Goal: Task Accomplishment & Management: Manage account settings

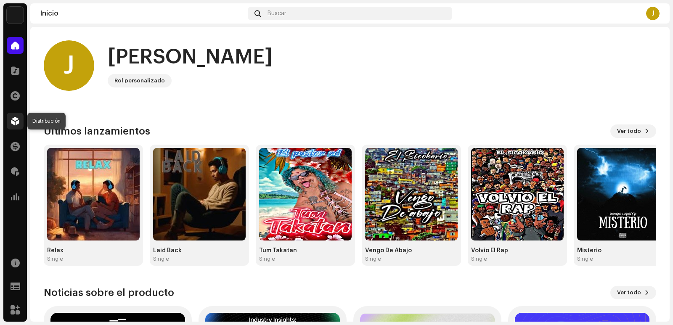
click at [19, 121] on span at bounding box center [15, 121] width 8 height 7
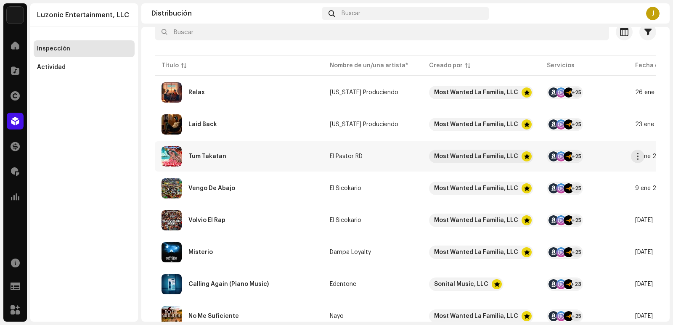
scroll to position [119, 0]
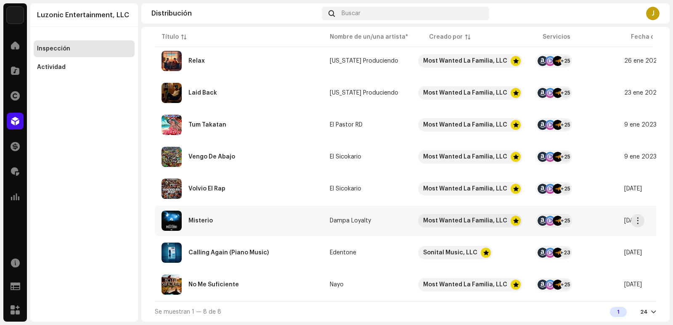
click at [206, 221] on div "Misterio" at bounding box center [201, 221] width 24 height 6
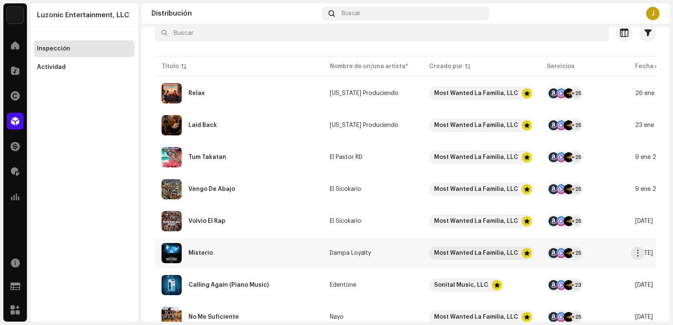
scroll to position [84, 0]
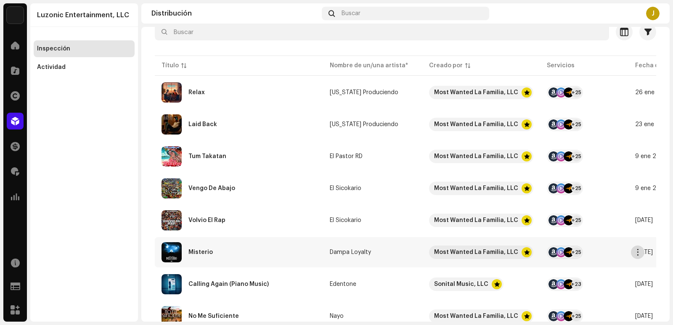
click at [638, 249] on span "button" at bounding box center [638, 252] width 6 height 7
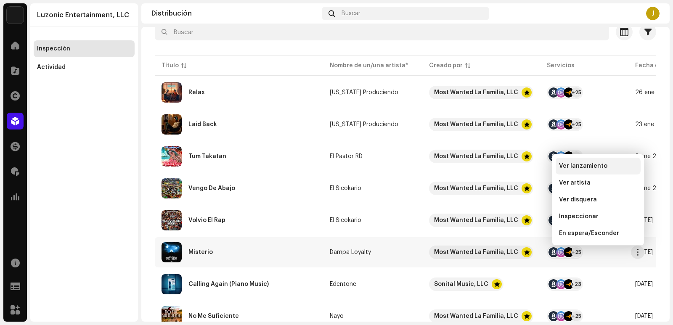
click at [581, 162] on div "Ver lanzamiento" at bounding box center [598, 166] width 85 height 17
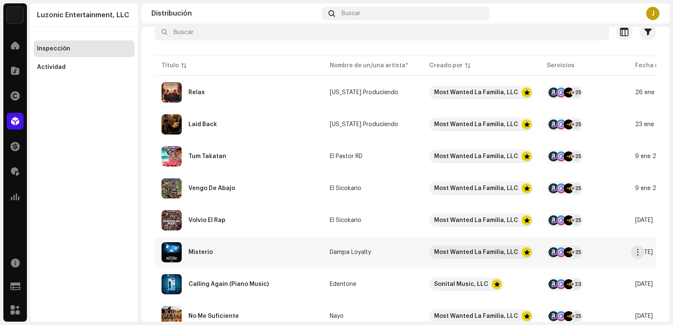
click at [216, 250] on div "Misterio" at bounding box center [239, 252] width 155 height 20
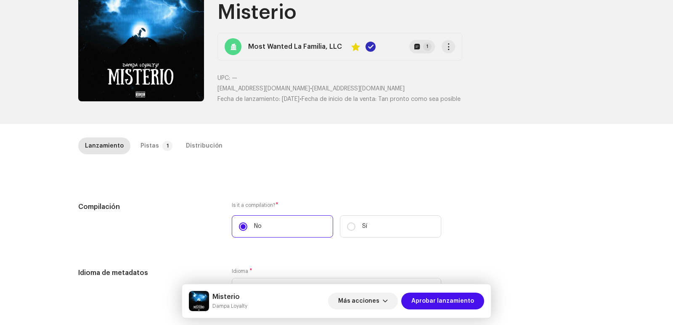
scroll to position [84, 0]
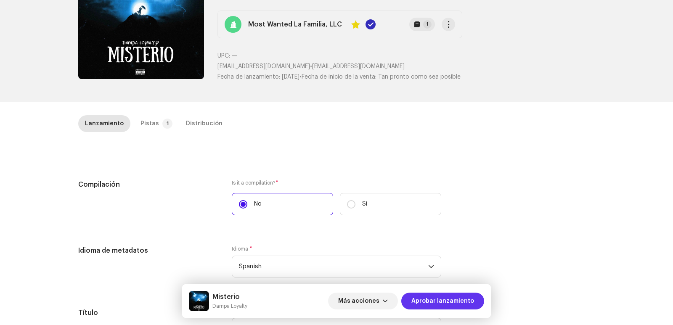
click at [428, 300] on span "Aprobar lanzamiento" at bounding box center [443, 301] width 63 height 17
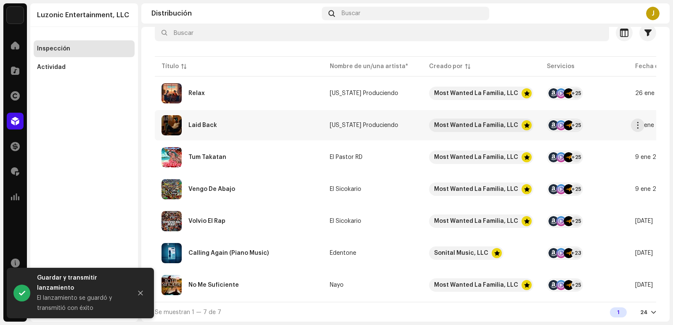
scroll to position [84, 0]
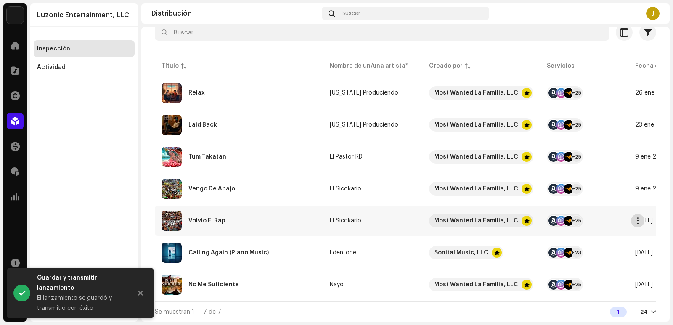
click at [634, 221] on button "button" at bounding box center [637, 220] width 13 height 13
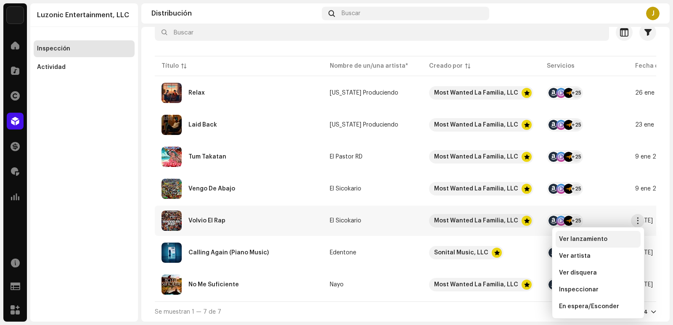
click at [580, 241] on span "Ver lanzamiento" at bounding box center [583, 239] width 48 height 7
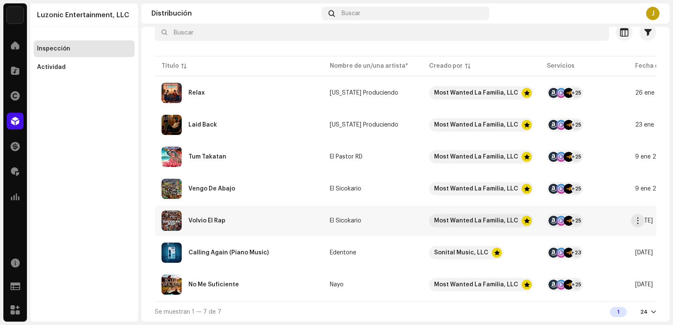
click at [347, 215] on td "El Sicokario" at bounding box center [372, 221] width 99 height 30
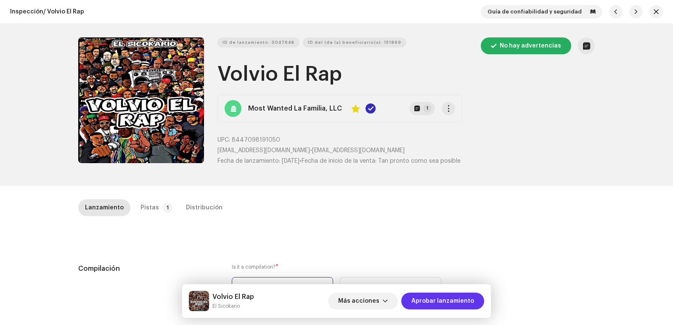
click at [431, 296] on span "Aprobar lanzamiento" at bounding box center [443, 301] width 63 height 17
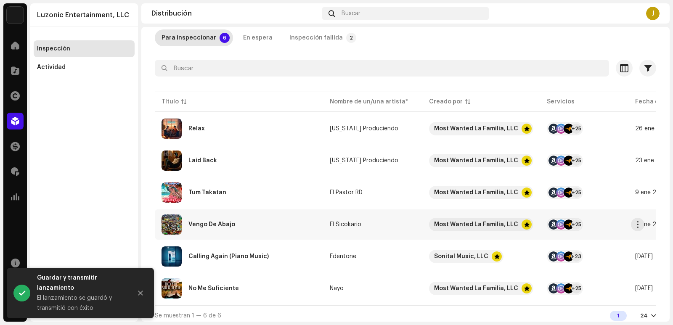
scroll to position [55, 0]
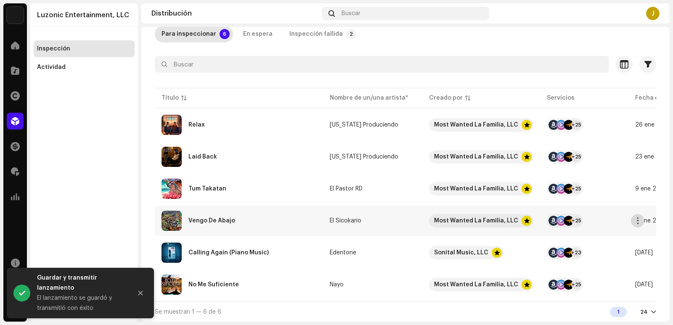
click at [638, 218] on span "button" at bounding box center [638, 221] width 6 height 7
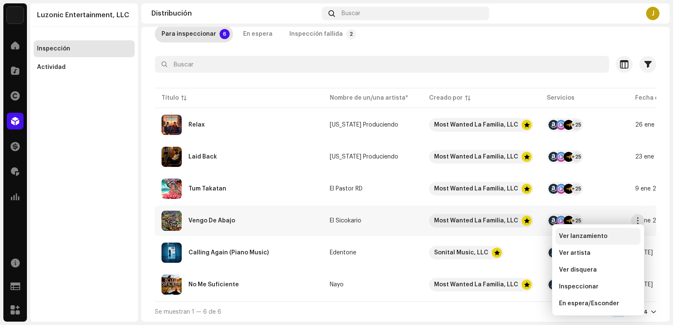
click at [581, 235] on span "Ver lanzamiento" at bounding box center [583, 236] width 48 height 7
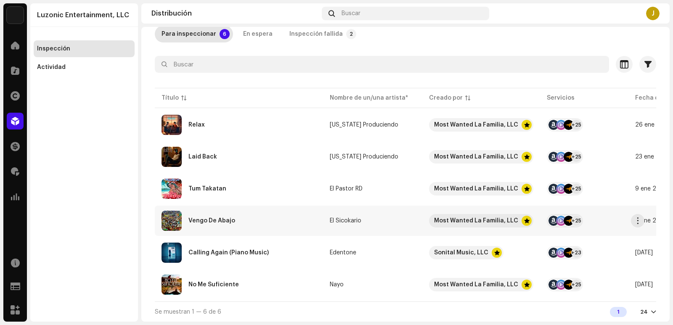
click at [203, 219] on div "Vengo De Abajo" at bounding box center [212, 221] width 47 height 6
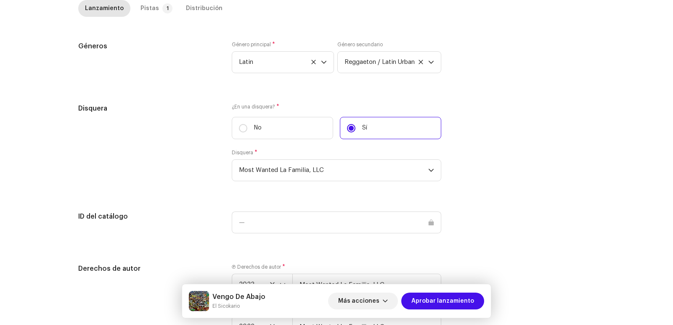
scroll to position [758, 0]
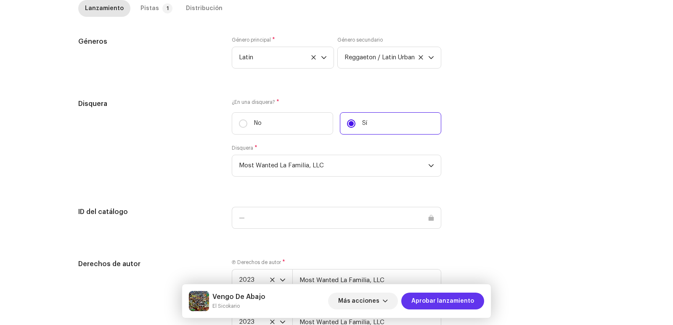
click at [454, 299] on span "Aprobar lanzamiento" at bounding box center [443, 301] width 63 height 17
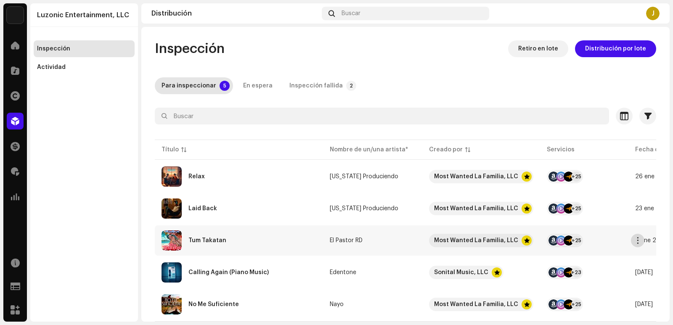
click at [638, 240] on span "button" at bounding box center [638, 240] width 6 height 7
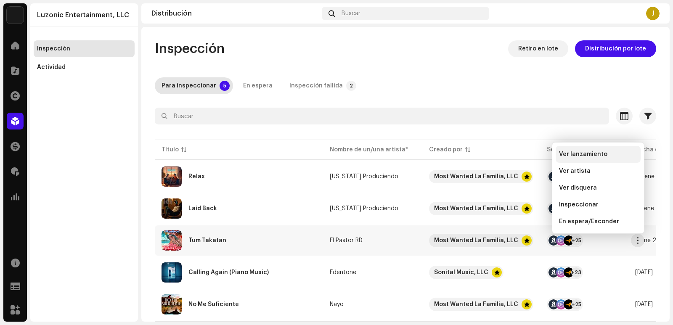
click at [595, 154] on span "Ver lanzamiento" at bounding box center [583, 154] width 48 height 7
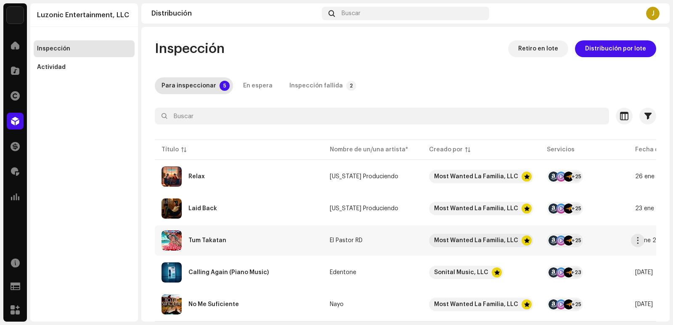
click at [218, 235] on div "Tum Takatan" at bounding box center [239, 241] width 155 height 20
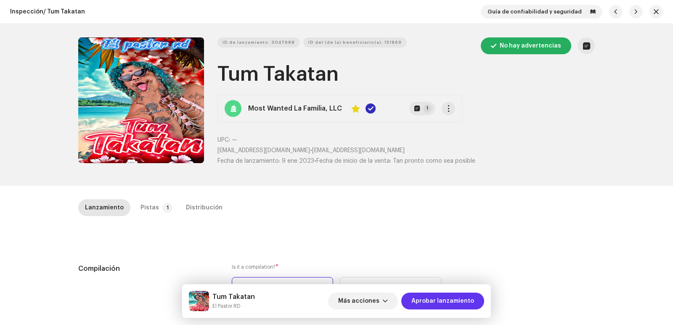
click at [436, 302] on span "Aprobar lanzamiento" at bounding box center [443, 301] width 63 height 17
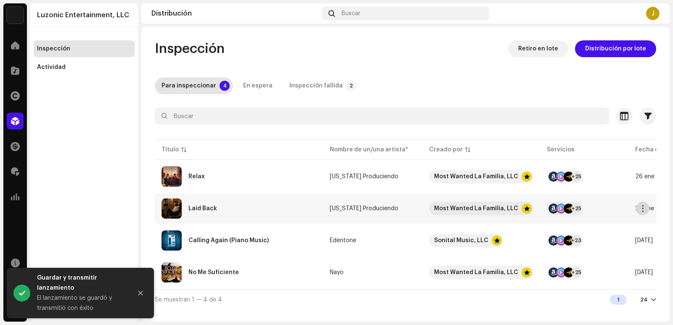
click at [642, 208] on span "button" at bounding box center [643, 208] width 6 height 7
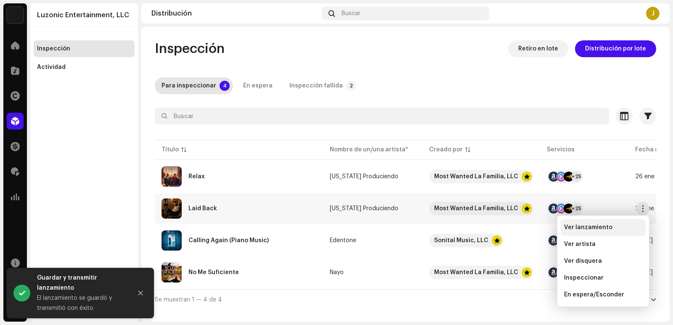
click at [593, 226] on span "Ver lanzamiento" at bounding box center [588, 227] width 48 height 7
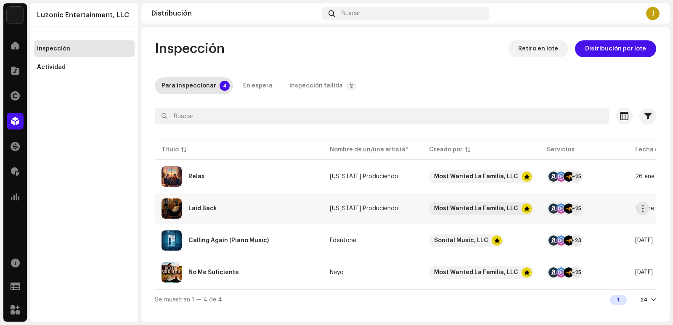
click at [218, 210] on div "Laid Back" at bounding box center [239, 209] width 155 height 20
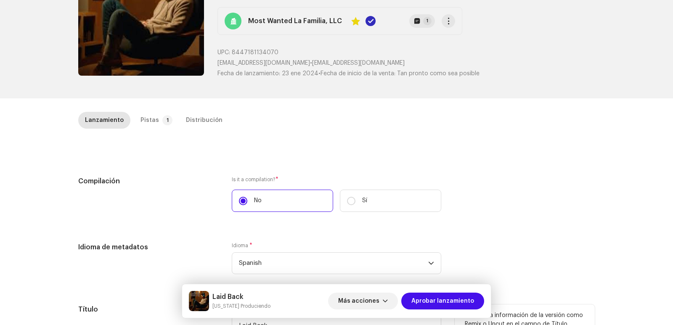
scroll to position [253, 0]
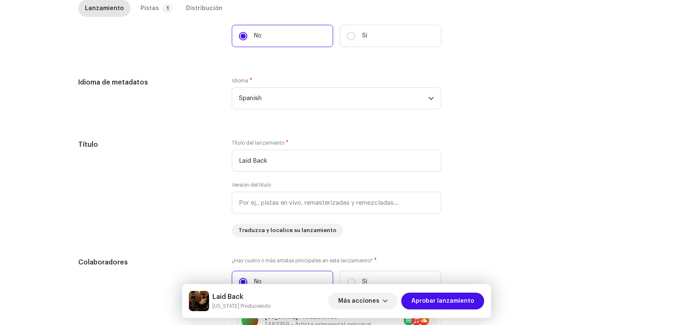
click at [454, 311] on div "Más acciones Aprobar lanzamiento" at bounding box center [406, 301] width 156 height 20
click at [458, 306] on span "Aprobar lanzamiento" at bounding box center [443, 301] width 63 height 17
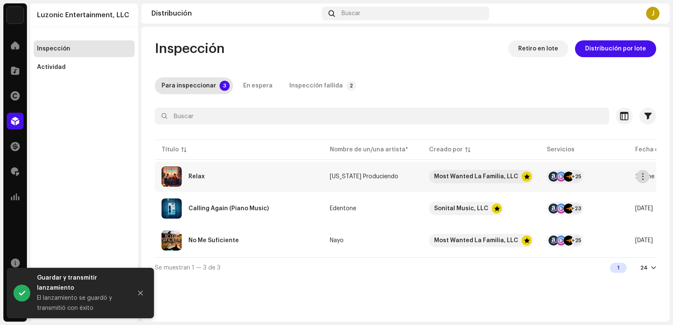
click at [641, 179] on span "button" at bounding box center [643, 176] width 6 height 7
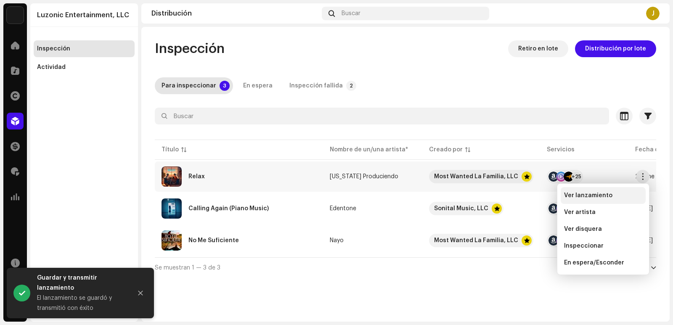
click at [594, 196] on span "Ver lanzamiento" at bounding box center [588, 195] width 48 height 7
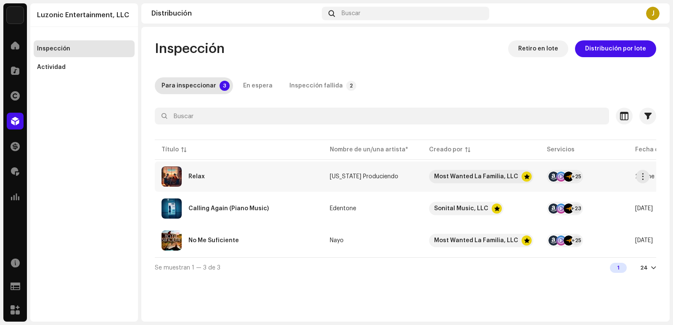
click at [186, 176] on div "Relax" at bounding box center [239, 177] width 155 height 20
click at [309, 180] on div "Relax" at bounding box center [239, 177] width 155 height 20
click at [644, 175] on span "button" at bounding box center [643, 176] width 6 height 7
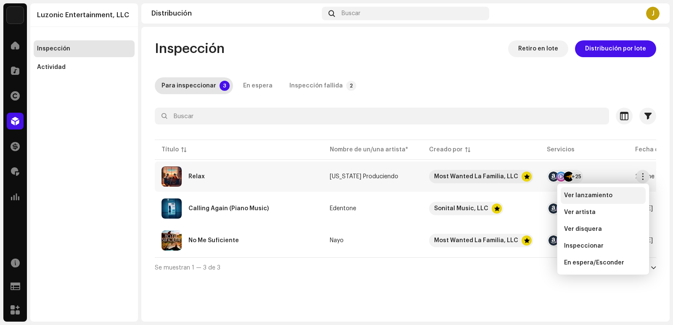
click at [588, 196] on span "Ver lanzamiento" at bounding box center [588, 195] width 48 height 7
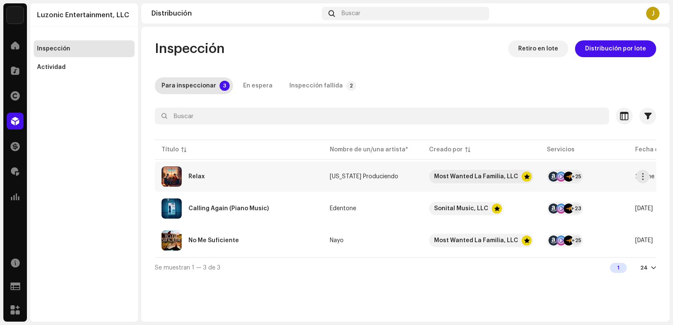
click at [196, 178] on div "Relax" at bounding box center [197, 177] width 16 height 6
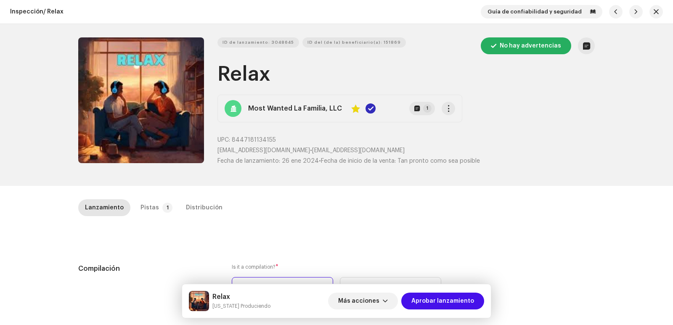
scroll to position [84, 0]
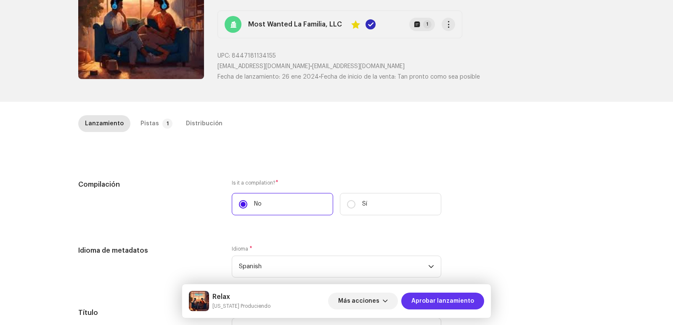
click at [425, 305] on span "Aprobar lanzamiento" at bounding box center [443, 301] width 63 height 17
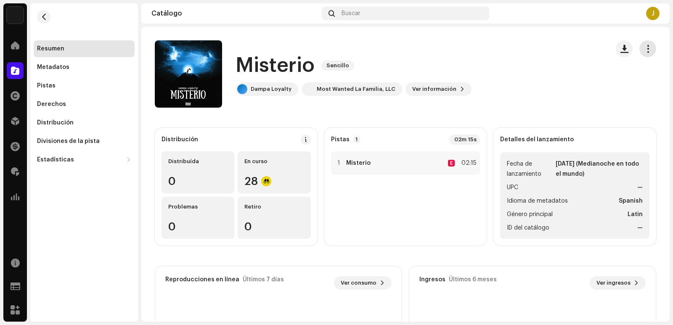
click at [644, 45] on span "button" at bounding box center [648, 48] width 8 height 7
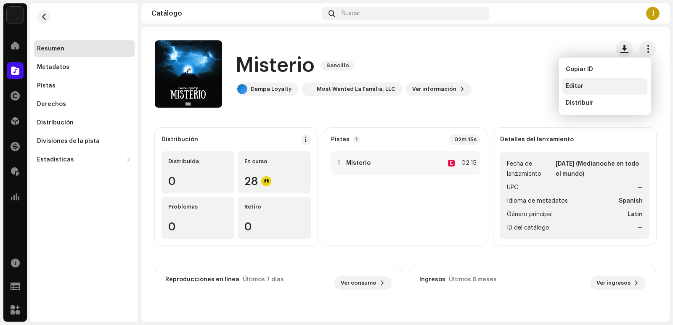
click at [573, 82] on div "Editar" at bounding box center [605, 86] width 85 height 17
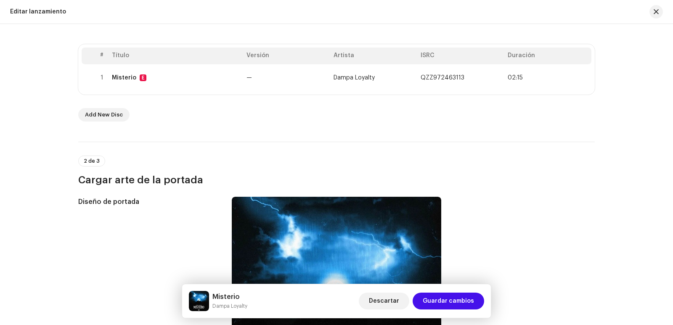
scroll to position [168, 0]
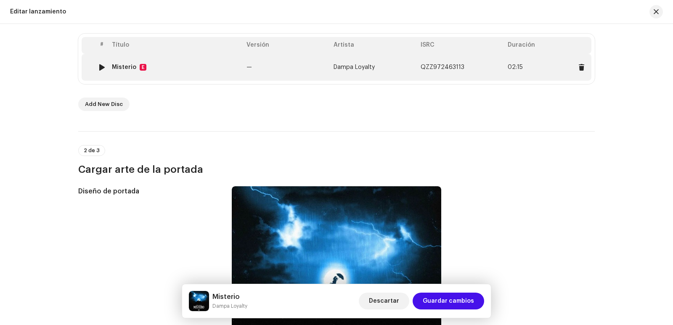
click at [359, 69] on span "Dampa Loyalty" at bounding box center [354, 67] width 41 height 6
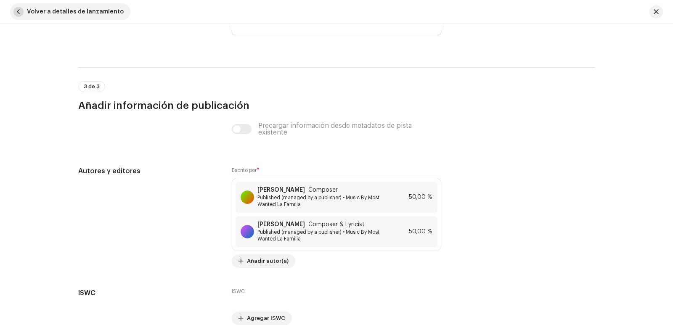
scroll to position [1745, 0]
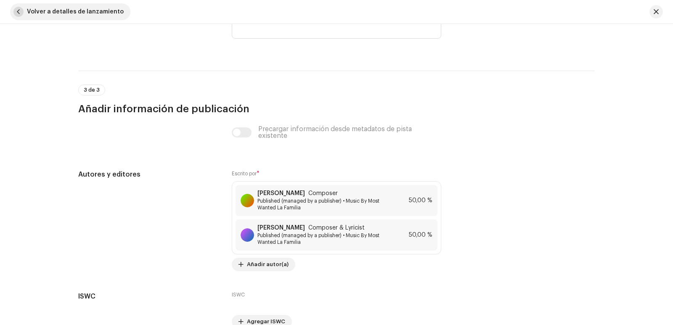
click at [21, 14] on span "button" at bounding box center [18, 12] width 10 height 10
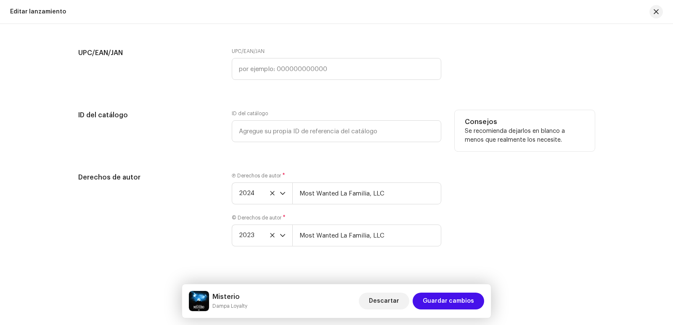
scroll to position [1467, 0]
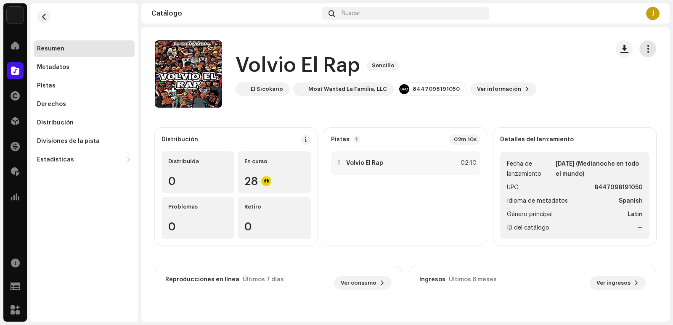
click at [640, 49] on button "button" at bounding box center [648, 48] width 17 height 17
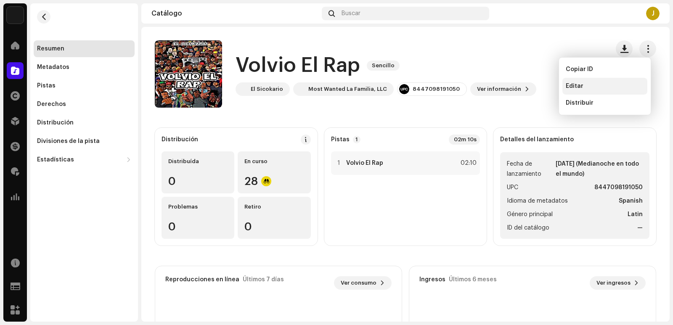
click at [580, 85] on span "Editar" at bounding box center [575, 86] width 18 height 7
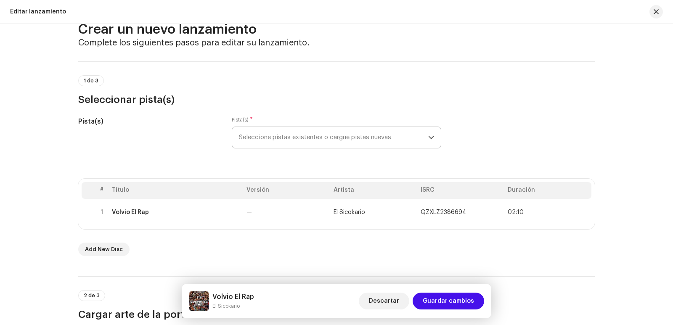
scroll to position [84, 0]
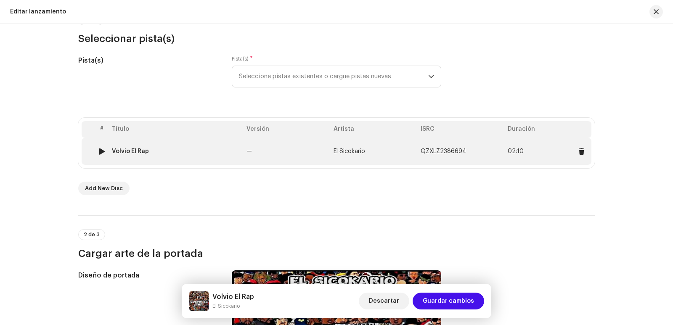
click at [389, 150] on td "El Sicokario" at bounding box center [373, 151] width 87 height 27
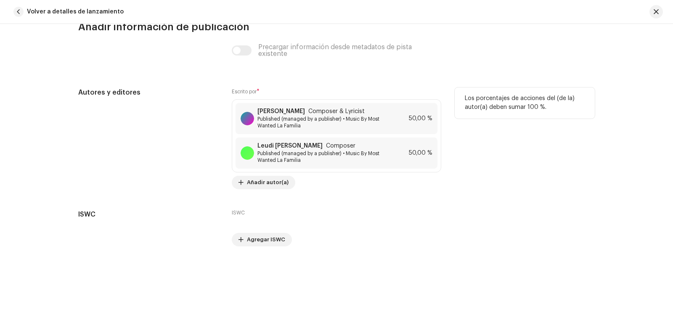
scroll to position [1829, 0]
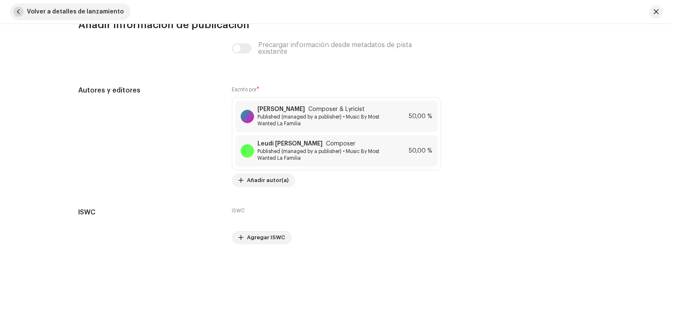
click at [28, 11] on span "Volver a detalles de lanzamiento" at bounding box center [75, 11] width 97 height 17
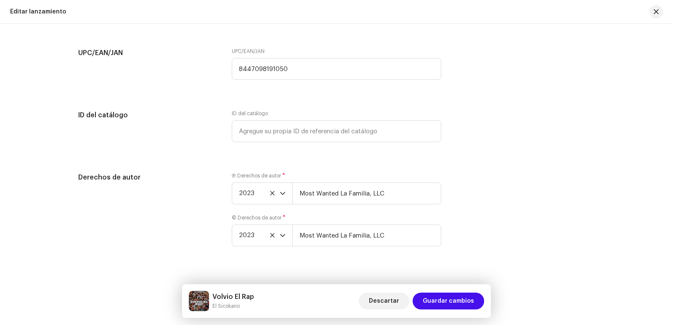
scroll to position [1467, 0]
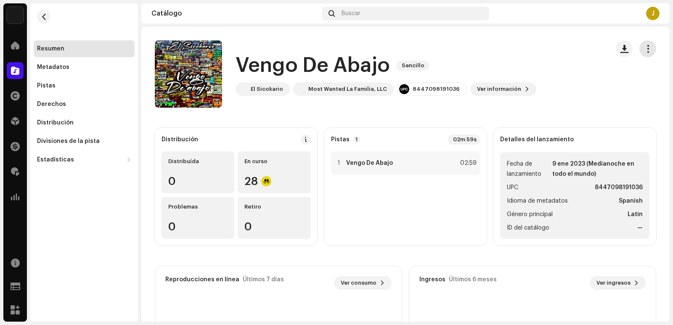
click at [646, 50] on span "button" at bounding box center [648, 48] width 8 height 7
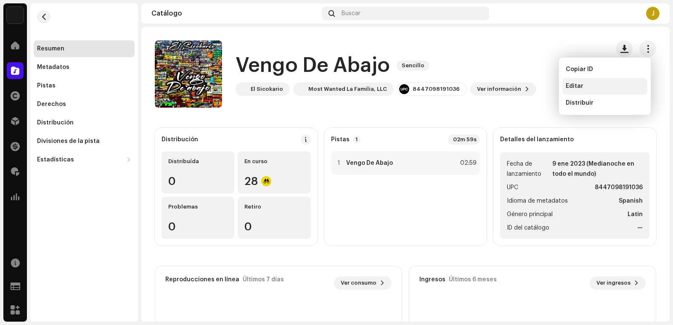
click at [567, 88] on span "Editar" at bounding box center [575, 86] width 18 height 7
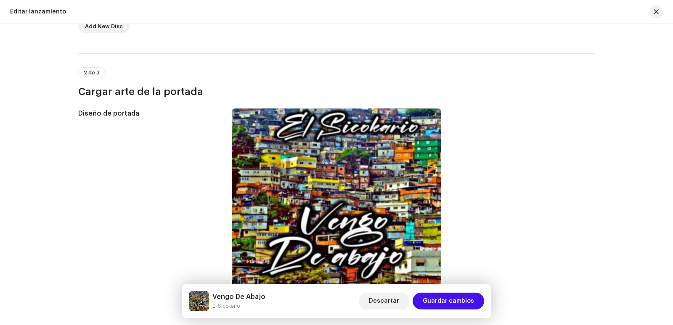
scroll to position [120, 0]
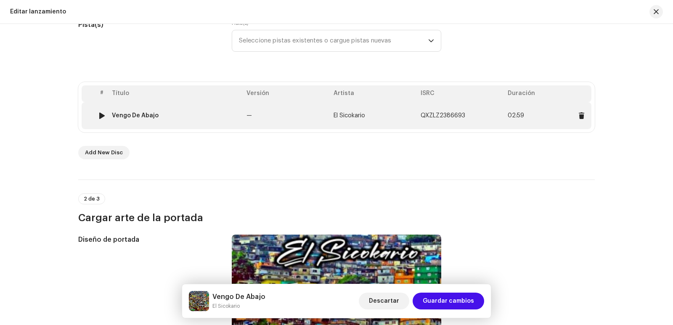
click at [277, 115] on td "—" at bounding box center [286, 115] width 87 height 27
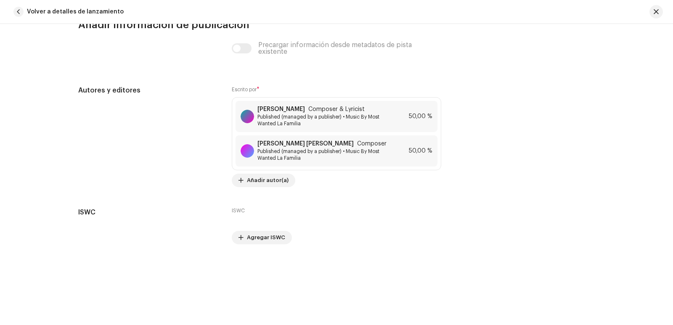
scroll to position [1837, 0]
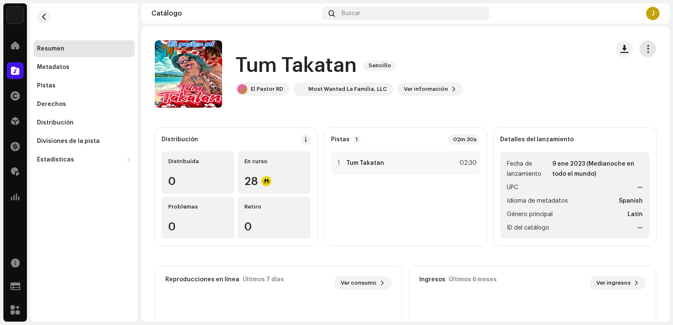
click at [644, 51] on span "button" at bounding box center [648, 48] width 8 height 7
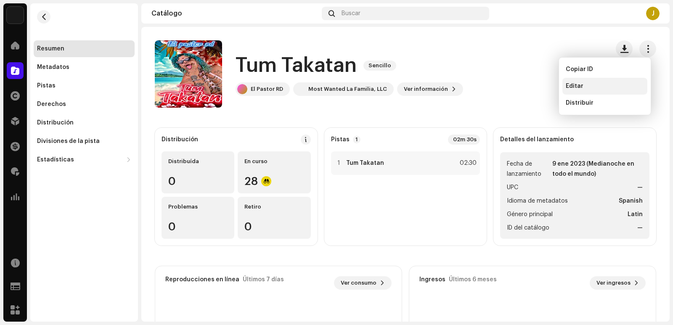
click at [590, 81] on div "Editar" at bounding box center [605, 86] width 85 height 17
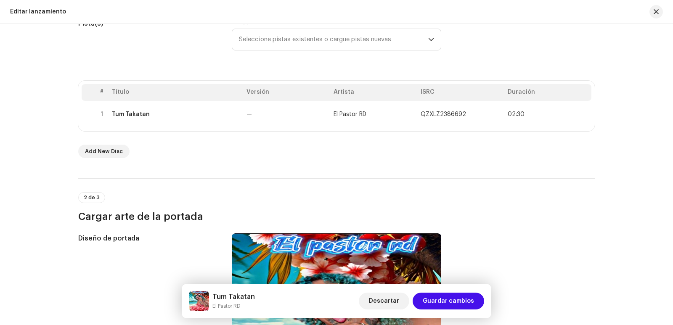
scroll to position [78, 0]
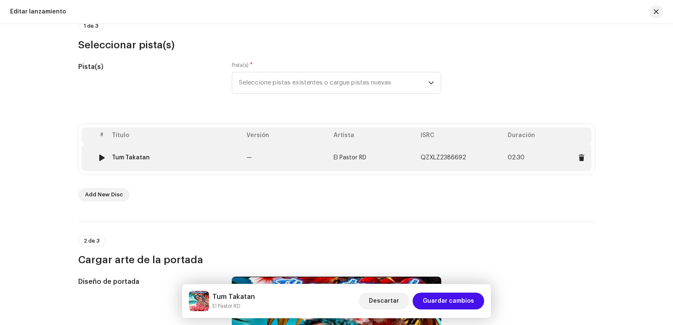
click at [340, 154] on td "El Pastor RD" at bounding box center [373, 157] width 87 height 27
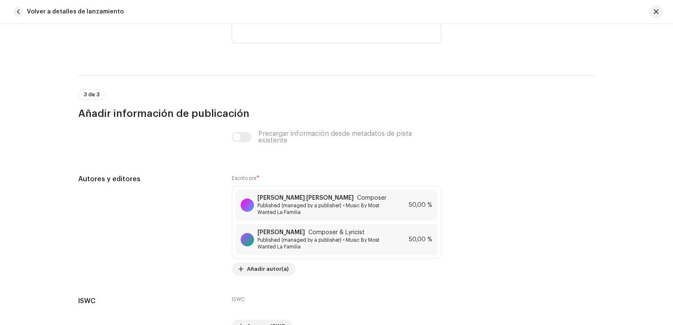
scroll to position [1782, 0]
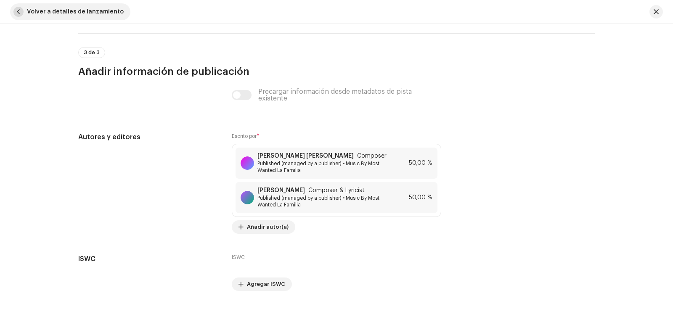
click at [28, 11] on span "Volver a detalles de lanzamiento" at bounding box center [75, 11] width 97 height 17
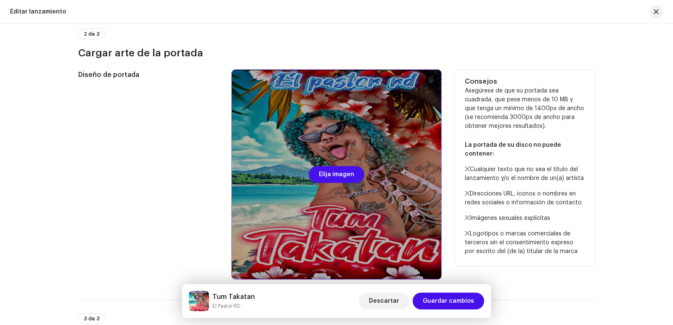
scroll to position [288, 0]
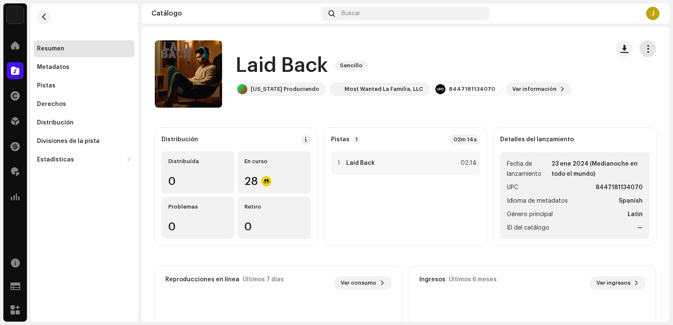
click at [644, 53] on button "button" at bounding box center [648, 48] width 17 height 17
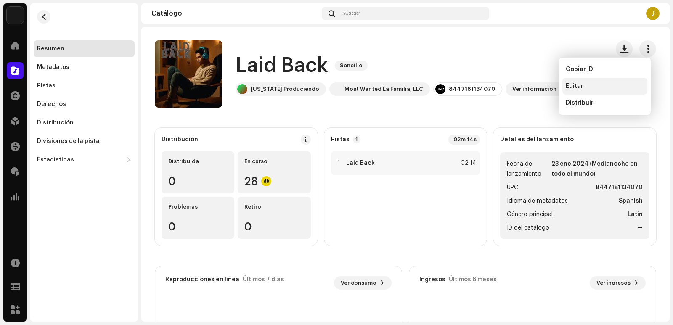
click at [586, 87] on div "Editar" at bounding box center [605, 86] width 78 height 7
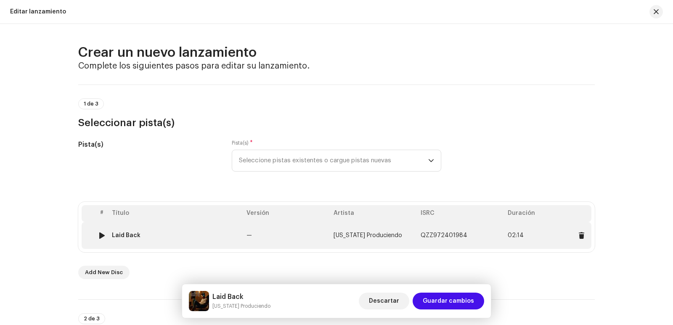
click at [330, 238] on td "[US_STATE] Produciendo" at bounding box center [373, 235] width 87 height 27
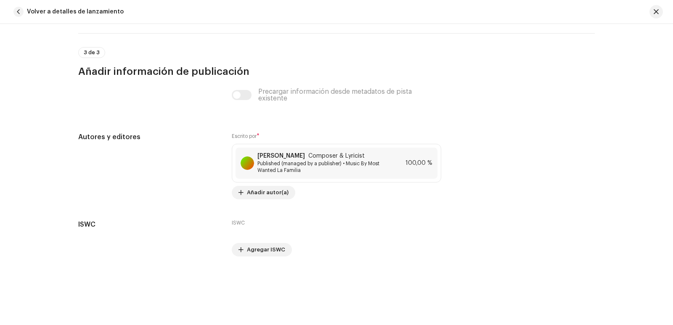
scroll to position [1795, 0]
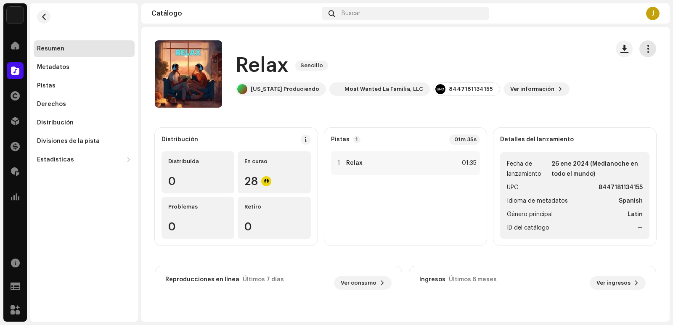
click at [644, 52] on span "button" at bounding box center [648, 48] width 8 height 7
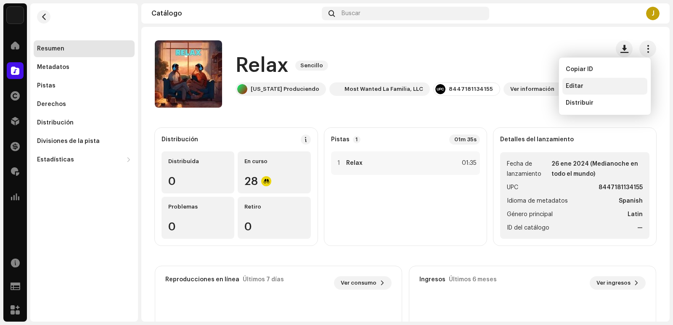
click at [581, 85] on span "Editar" at bounding box center [575, 86] width 18 height 7
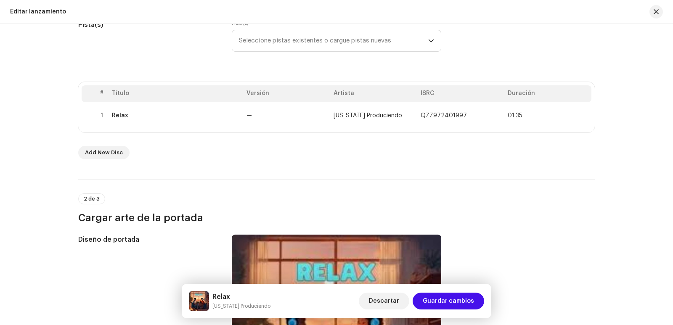
scroll to position [78, 0]
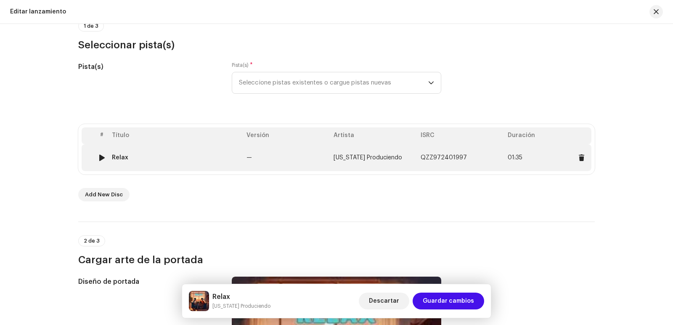
click at [342, 154] on td "[US_STATE] Produciendo" at bounding box center [373, 157] width 87 height 27
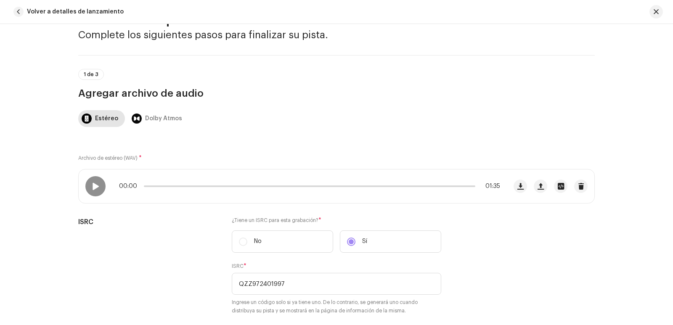
scroll to position [27, 0]
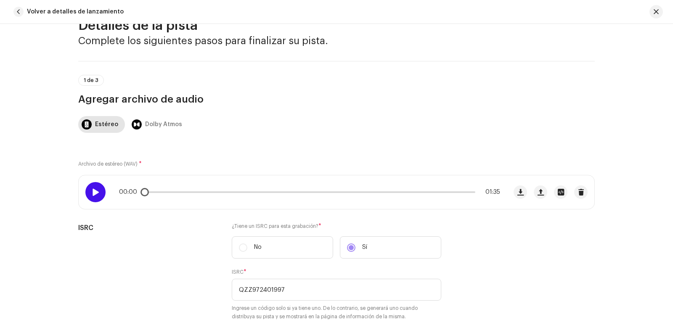
click at [92, 190] on span at bounding box center [95, 192] width 7 height 7
click at [168, 190] on div "00:02 01:35" at bounding box center [309, 192] width 381 height 7
drag, startPoint x: 147, startPoint y: 192, endPoint x: 176, endPoint y: 192, distance: 28.2
click at [176, 192] on div "00:03 01:35" at bounding box center [309, 192] width 381 height 7
drag, startPoint x: 187, startPoint y: 194, endPoint x: 208, endPoint y: 194, distance: 21.0
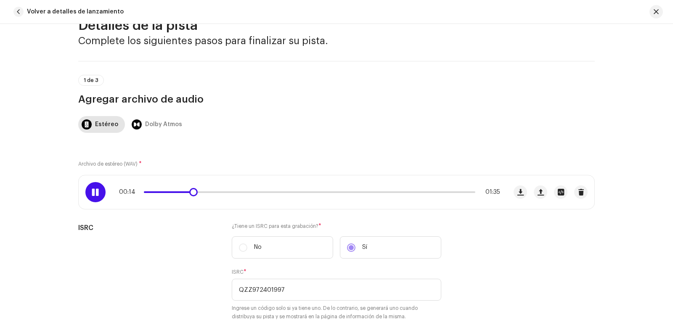
click at [208, 194] on div "00:14 01:35" at bounding box center [309, 192] width 381 height 7
drag, startPoint x: 207, startPoint y: 195, endPoint x: 287, endPoint y: 192, distance: 80.0
click at [287, 192] on div "00:19 01:35" at bounding box center [309, 192] width 381 height 7
drag, startPoint x: 304, startPoint y: 196, endPoint x: 401, endPoint y: 196, distance: 96.8
click at [401, 196] on div "00:52 01:35" at bounding box center [293, 193] width 428 height 34
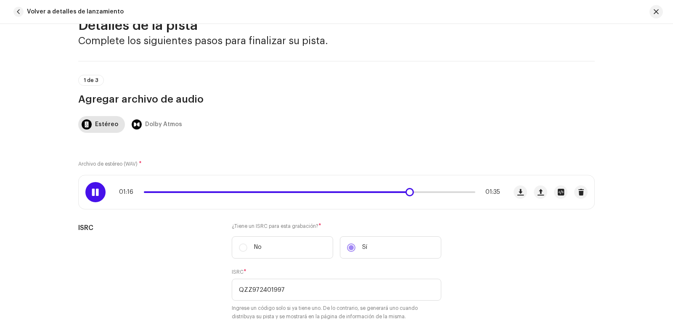
click at [97, 195] on span at bounding box center [95, 192] width 7 height 7
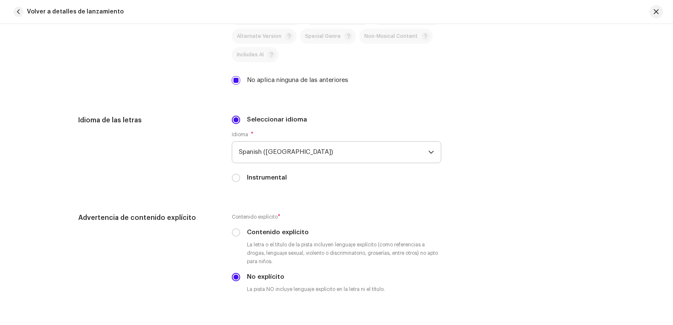
scroll to position [1458, 0]
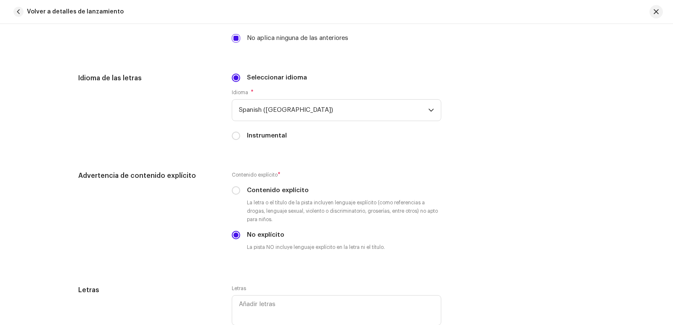
click at [234, 141] on div "Seleccionar idioma Idioma * Spanish (Latin America) Instrumental" at bounding box center [337, 111] width 210 height 77
click at [234, 139] on input "Instrumental" at bounding box center [236, 136] width 8 height 8
radio input "true"
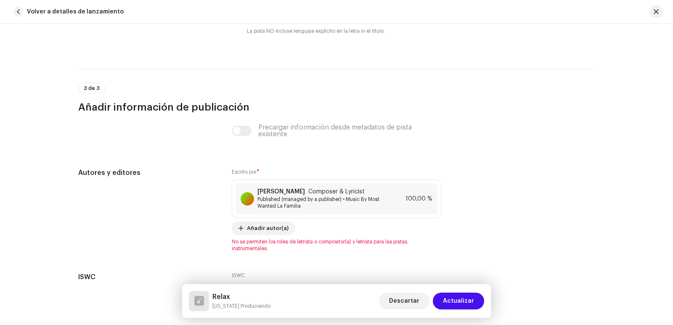
scroll to position [1668, 0]
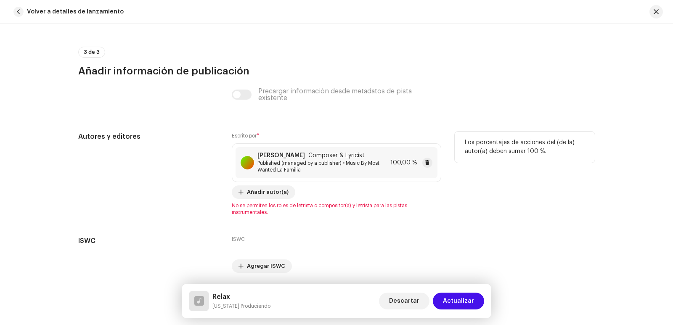
click at [330, 171] on span "Published (managed by a publisher) • Music By Most Wanted La Familia" at bounding box center [323, 166] width 130 height 13
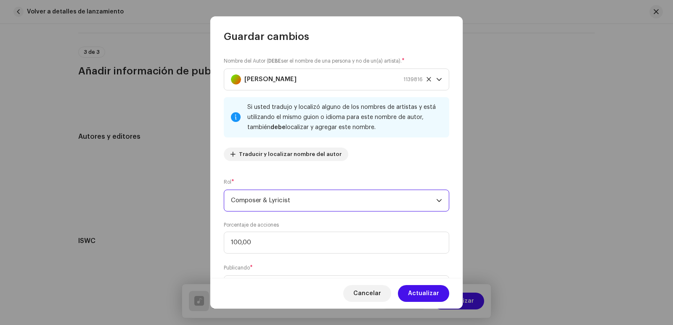
click at [269, 207] on span "Composer & Lyricist" at bounding box center [333, 200] width 205 height 21
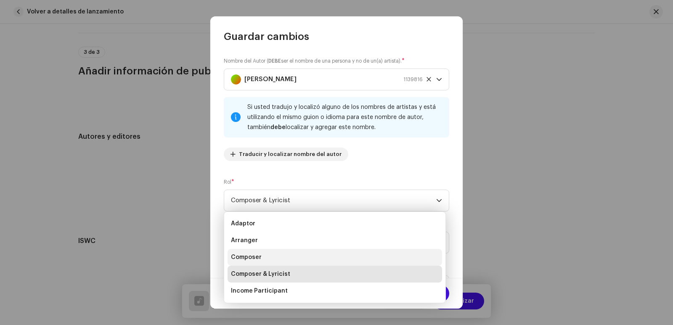
click at [246, 253] on span "Composer" at bounding box center [246, 257] width 31 height 8
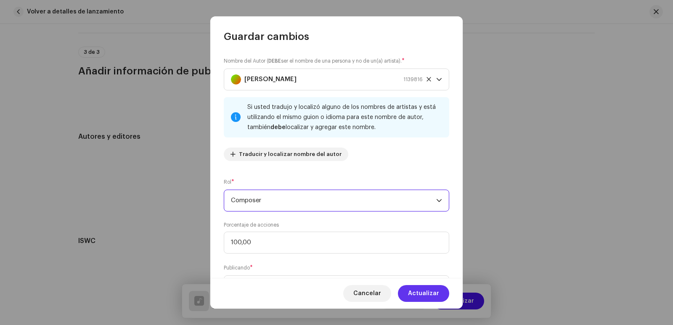
click at [429, 289] on span "Actualizar" at bounding box center [423, 293] width 31 height 17
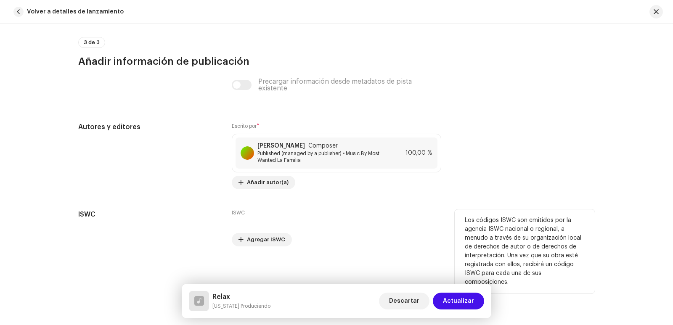
scroll to position [1680, 0]
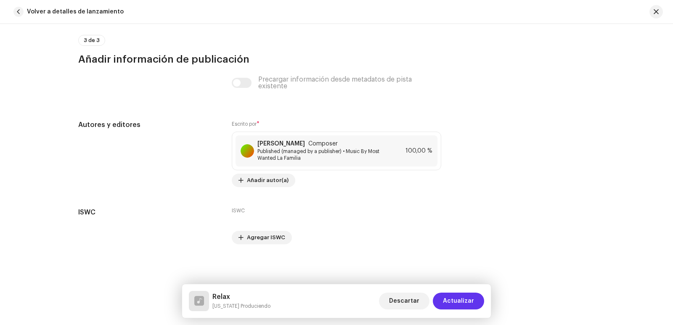
click at [452, 302] on span "Actualizar" at bounding box center [458, 301] width 31 height 17
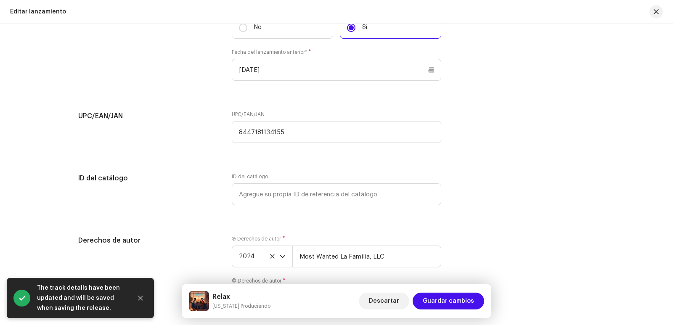
scroll to position [1467, 0]
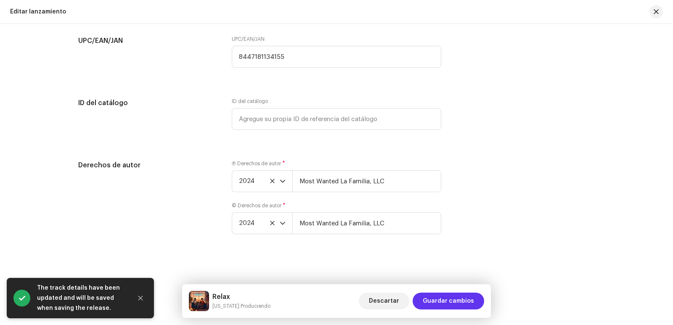
click at [463, 305] on span "Guardar cambios" at bounding box center [448, 301] width 51 height 17
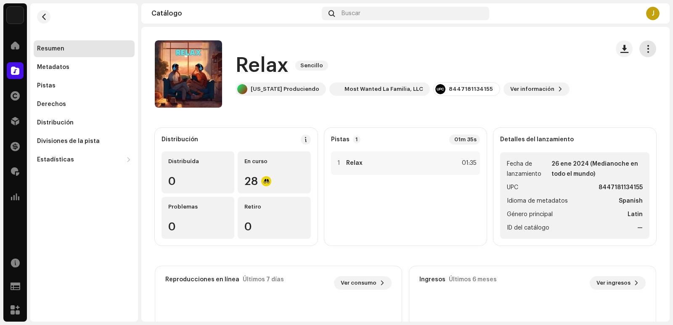
click at [646, 49] on span "button" at bounding box center [648, 48] width 8 height 7
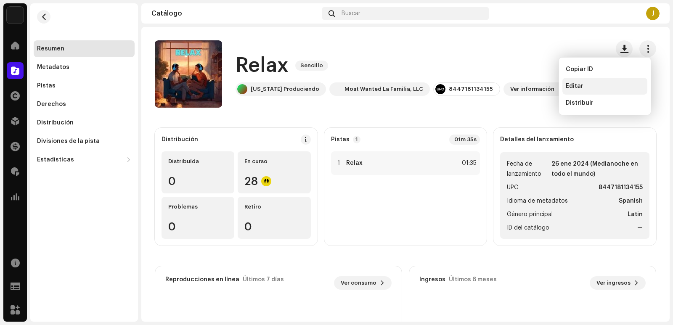
click at [580, 88] on span "Editar" at bounding box center [575, 86] width 18 height 7
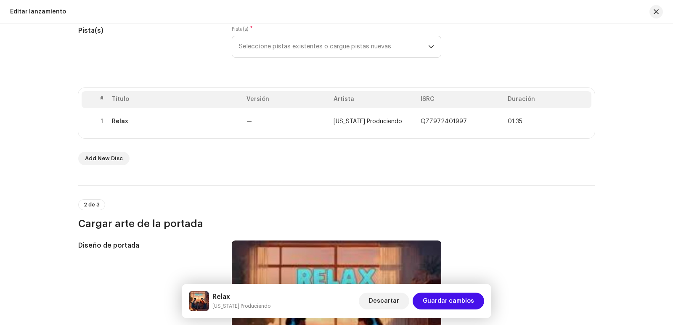
scroll to position [126, 0]
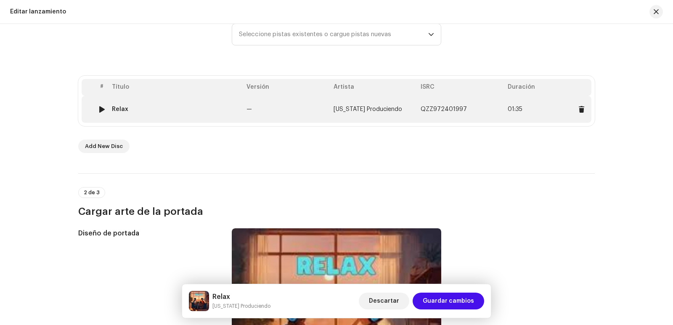
click at [177, 104] on td "Relax" at bounding box center [176, 109] width 135 height 27
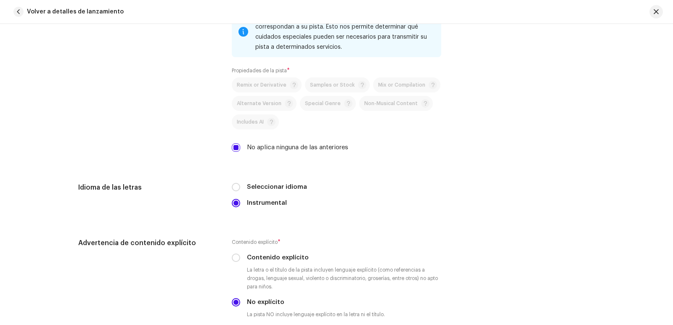
scroll to position [1362, 0]
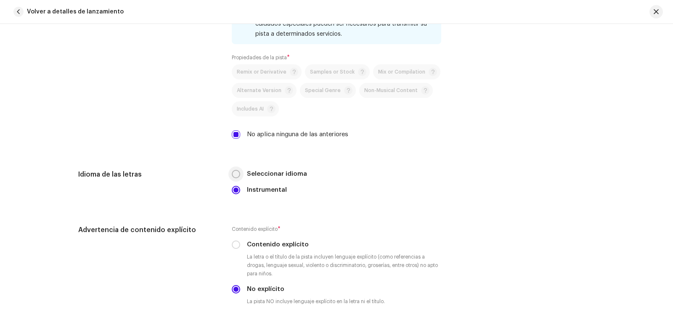
click at [237, 177] on input "Seleccionar idioma" at bounding box center [236, 174] width 8 height 8
radio input "true"
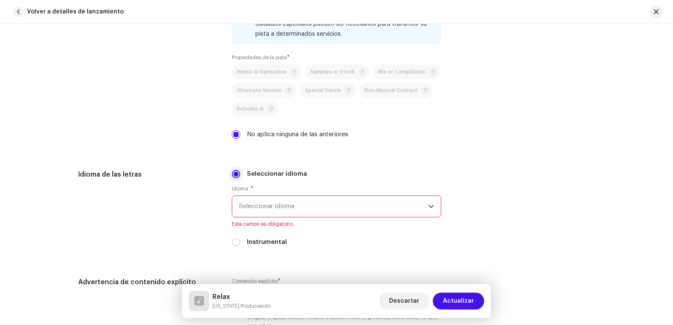
scroll to position [1446, 0]
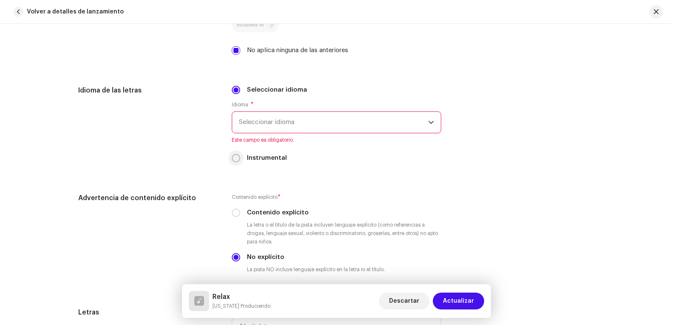
click at [234, 159] on input "Instrumental" at bounding box center [236, 158] width 8 height 8
radio input "true"
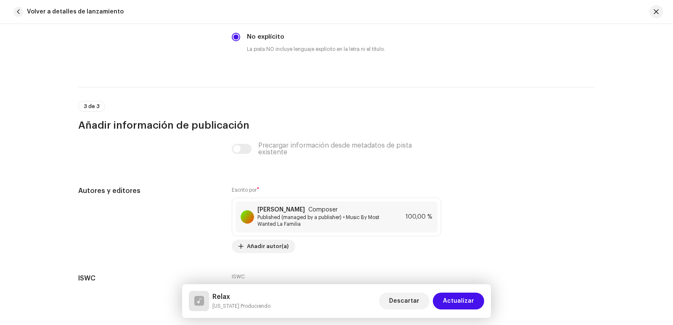
scroll to position [1680, 0]
